Goal: Task Accomplishment & Management: Use online tool/utility

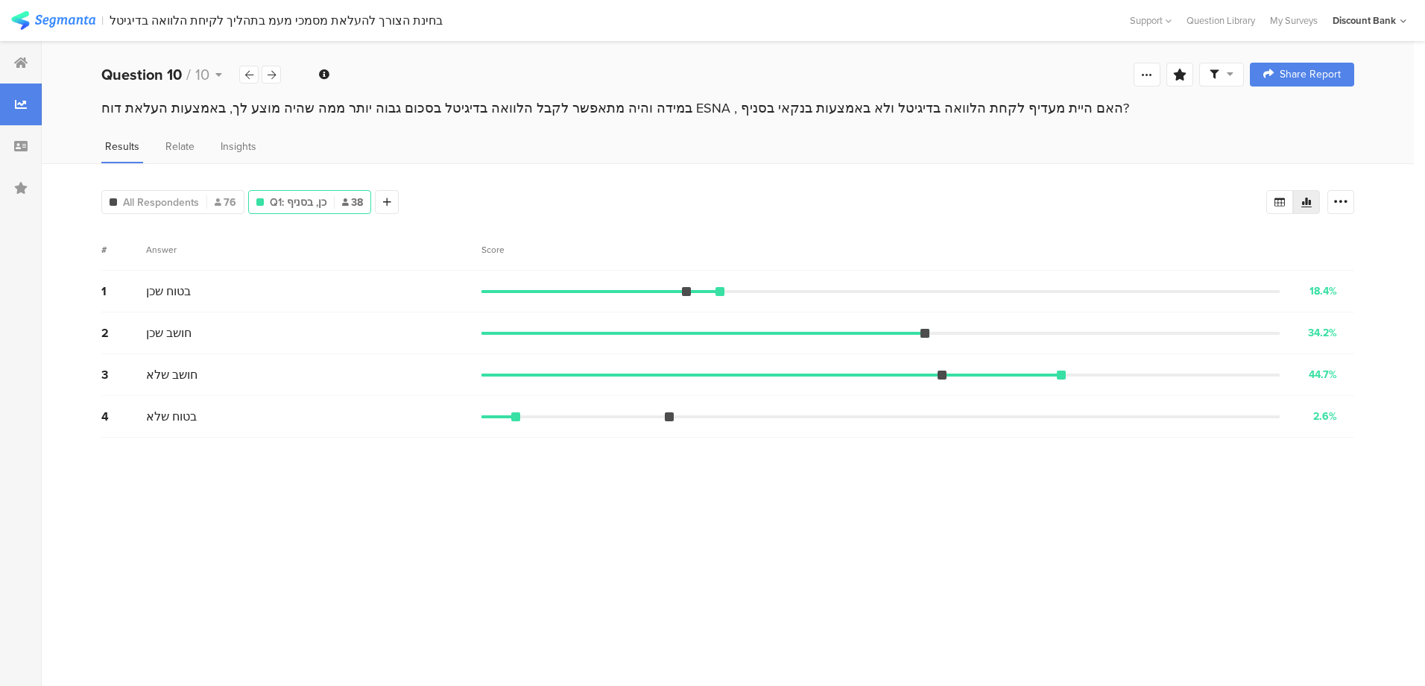
click at [16, 61] on icon at bounding box center [20, 63] width 13 height 12
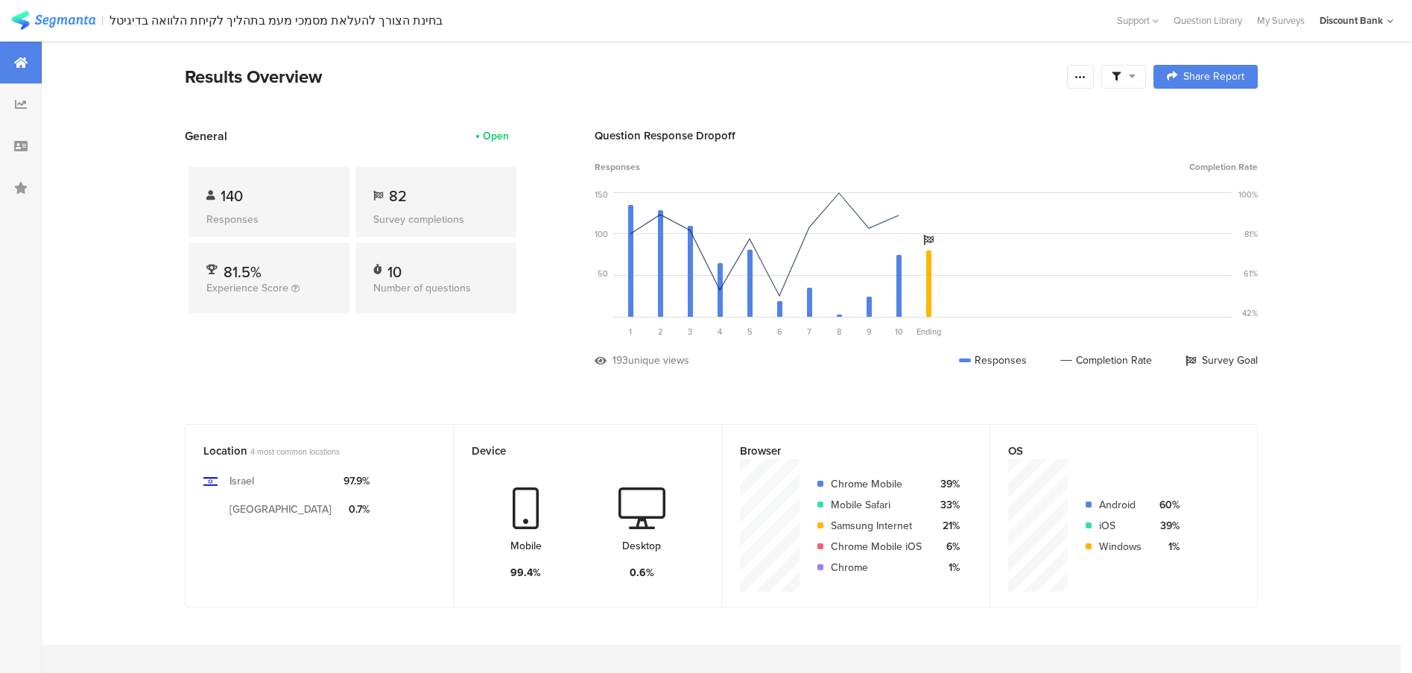
click at [1289, 12] on section "| בחינת הצורך להעלאת מסמכי מעמ בתהליך לקיחת הלוואה בדיגיטל Help Center Live Cha…" at bounding box center [706, 20] width 1412 height 41
click at [1285, 20] on div "My Surveys" at bounding box center [1281, 20] width 63 height 14
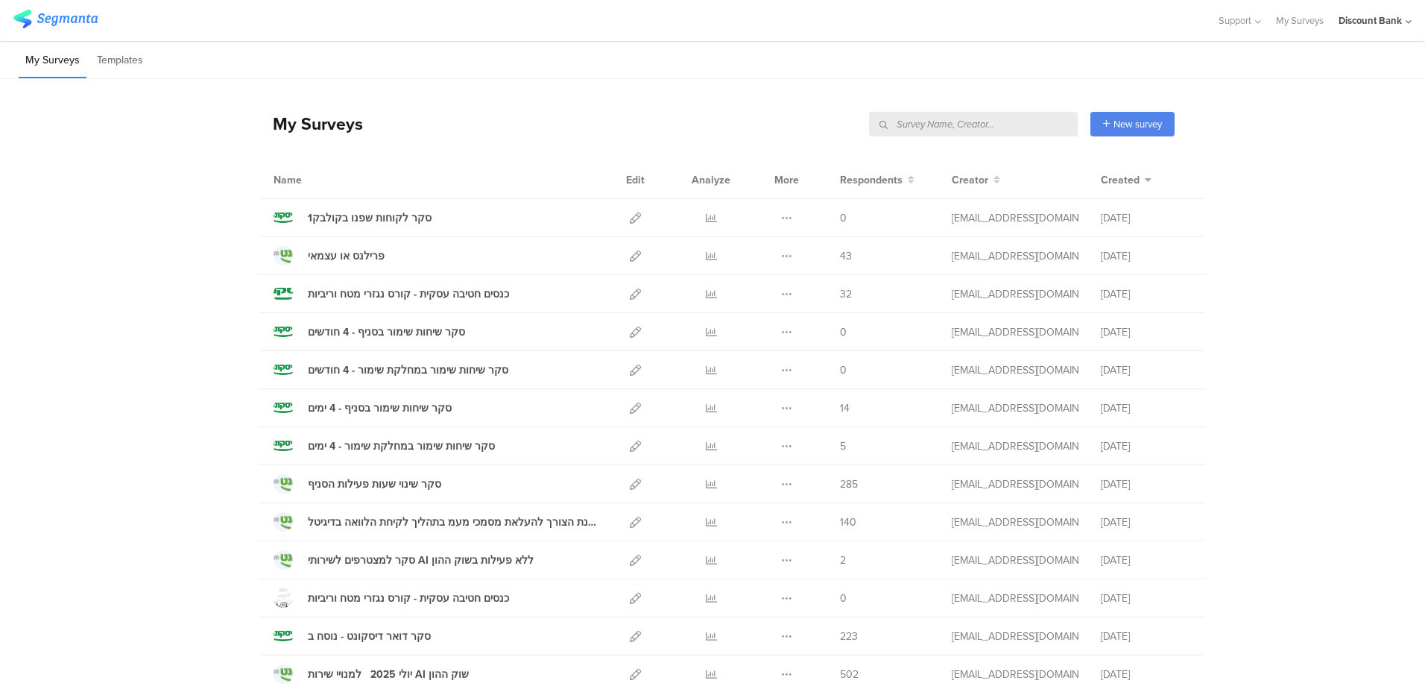
click at [985, 122] on input "text" at bounding box center [973, 124] width 209 height 25
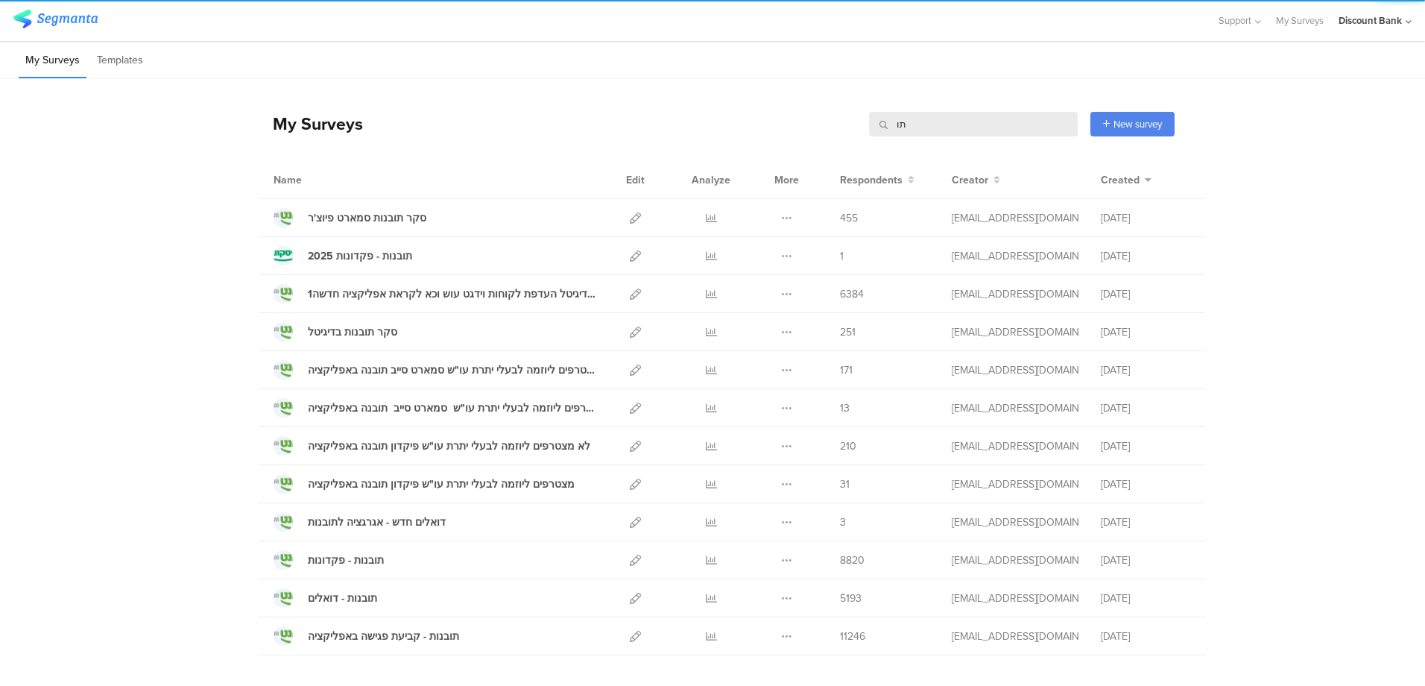
type input "ת"
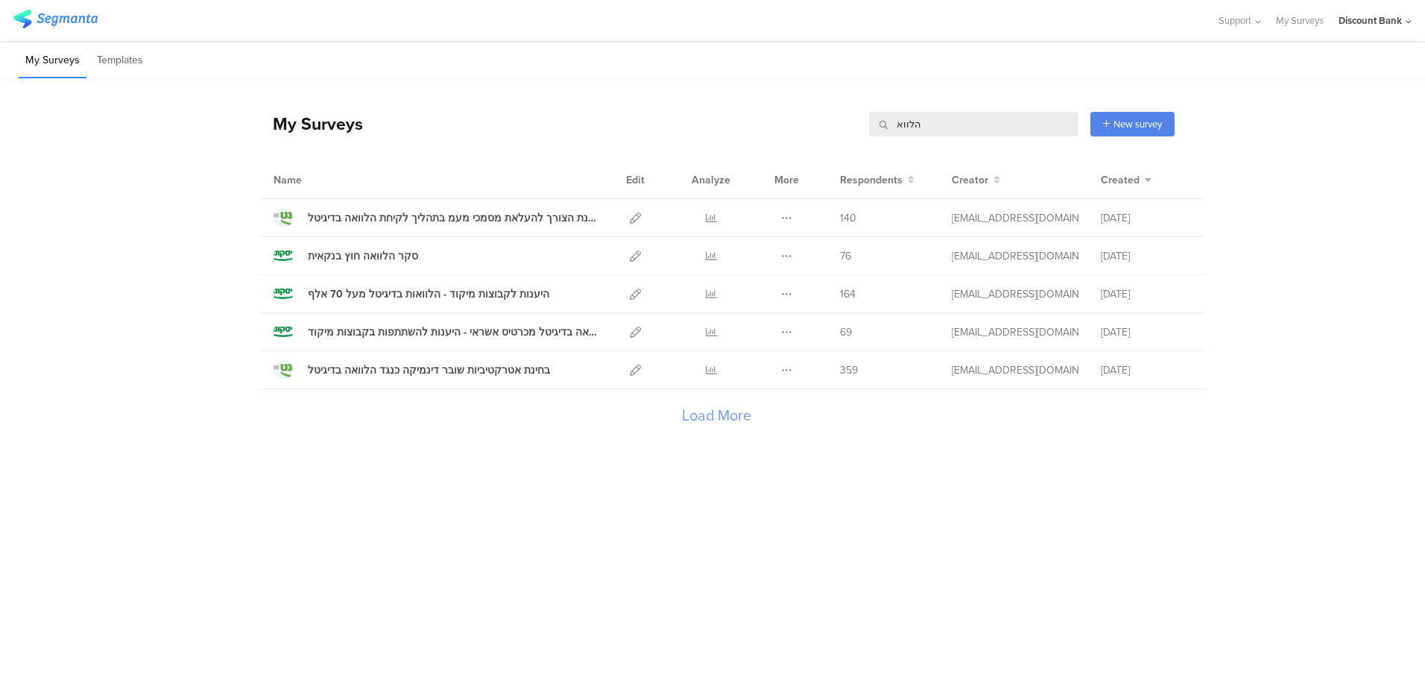
type input "הלווא"
click at [713, 256] on icon at bounding box center [711, 255] width 11 height 11
click at [637, 253] on icon at bounding box center [635, 255] width 11 height 11
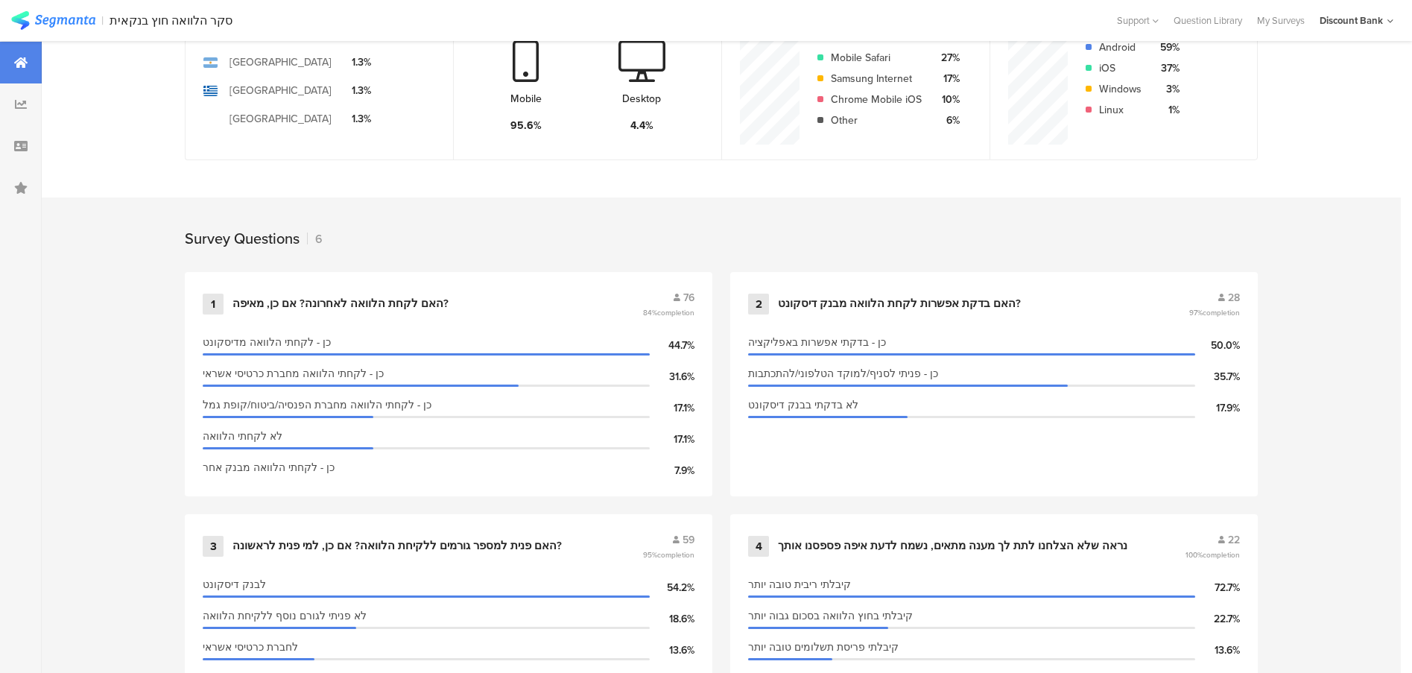
scroll to position [452, 0]
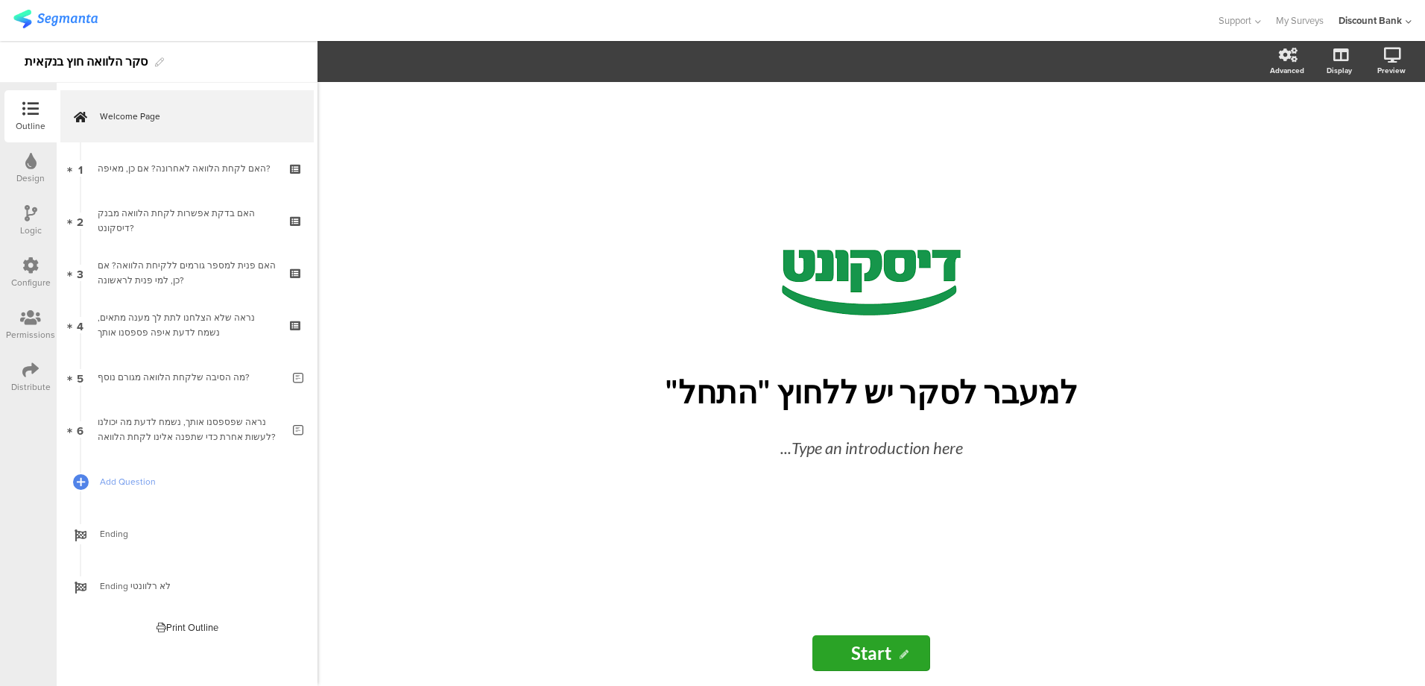
click at [148, 163] on div "האם לקחת הלוואה לאחרונה? אם כן, מאיפה?" at bounding box center [187, 168] width 178 height 15
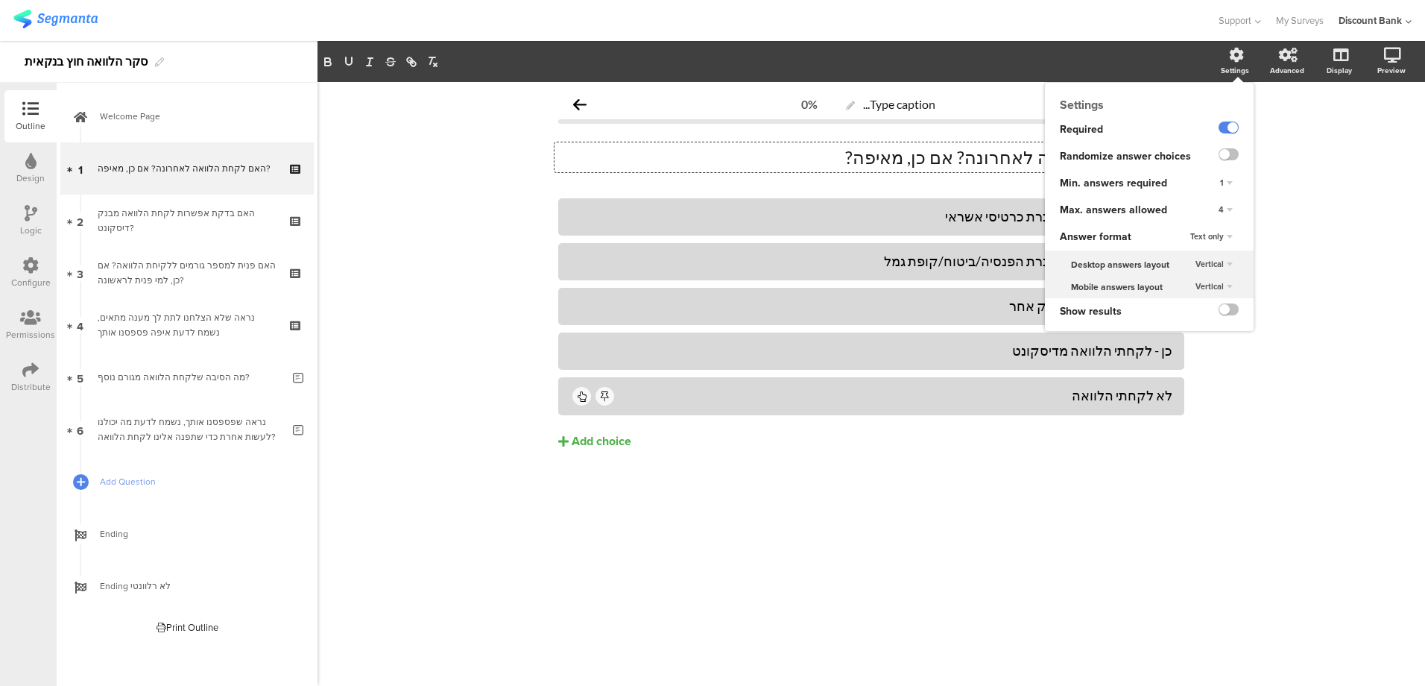
click at [1231, 65] on div "Settings" at bounding box center [1235, 70] width 28 height 11
click at [1225, 208] on div "4" at bounding box center [1226, 210] width 26 height 18
click at [1185, 241] on div "1" at bounding box center [1205, 240] width 88 height 16
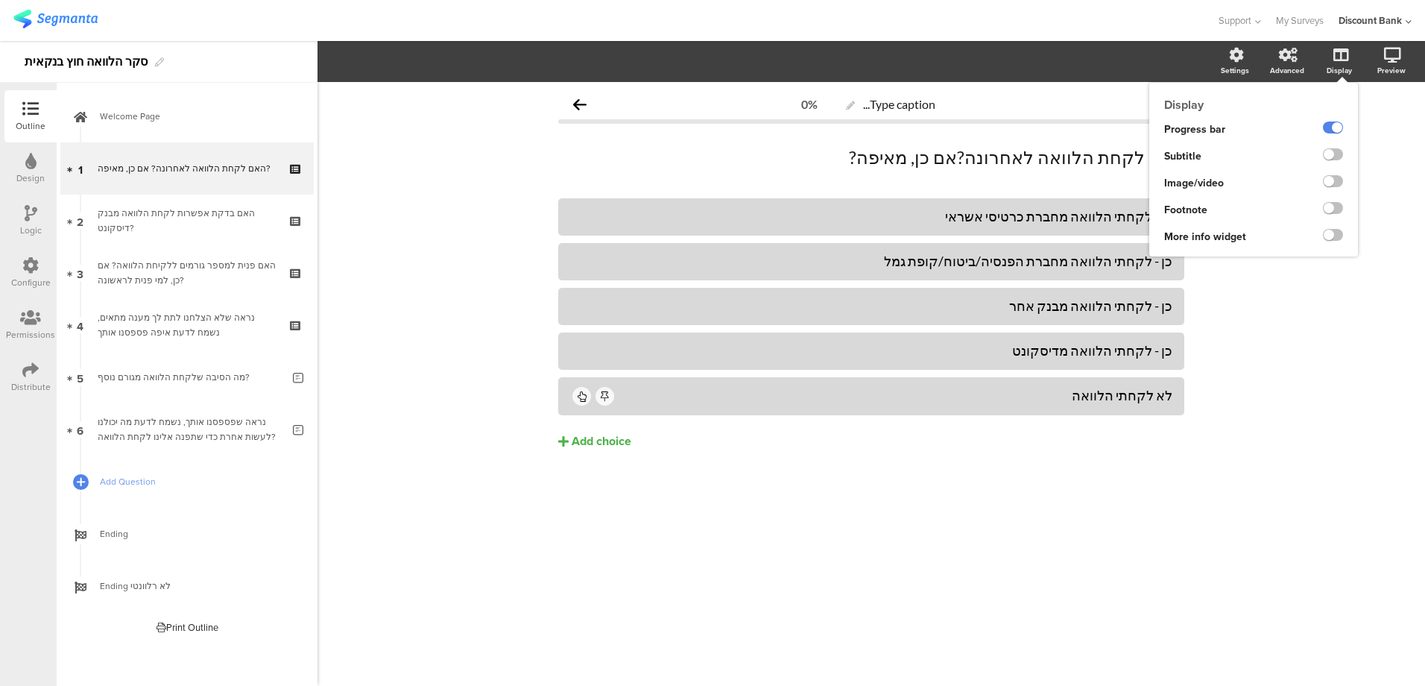
click at [1334, 154] on label at bounding box center [1333, 154] width 20 height 12
click at [0, 0] on input "checkbox" at bounding box center [0, 0] width 0 height 0
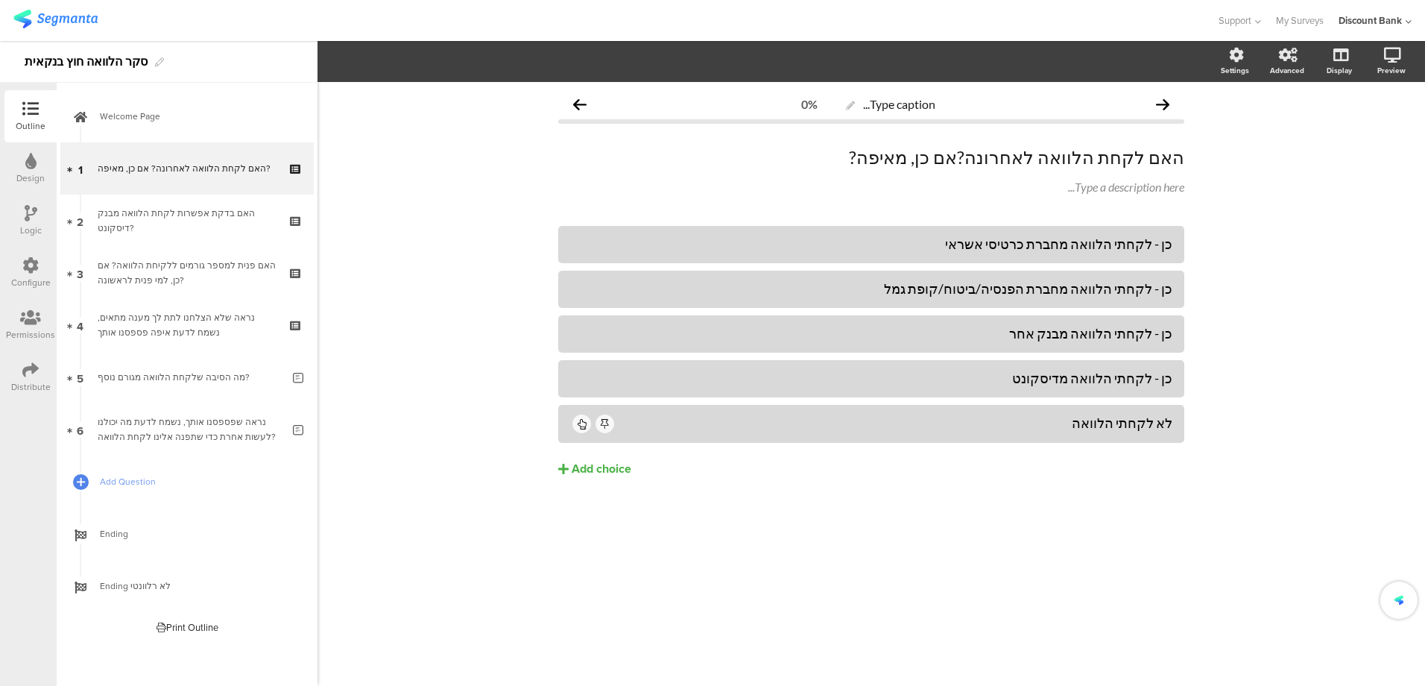
click at [1081, 187] on div "Type a description here..." at bounding box center [872, 188] width 634 height 24
drag, startPoint x: 1004, startPoint y: 626, endPoint x: 1042, endPoint y: 591, distance: 51.7
click at [1005, 626] on div "Type caption... 0% האם לקחת הלוואה לאחרונה? אם כן, מאיפה? האם לקחת הלוואה לאחרו…" at bounding box center [872, 384] width 1108 height 604
